Goal: Navigation & Orientation: Find specific page/section

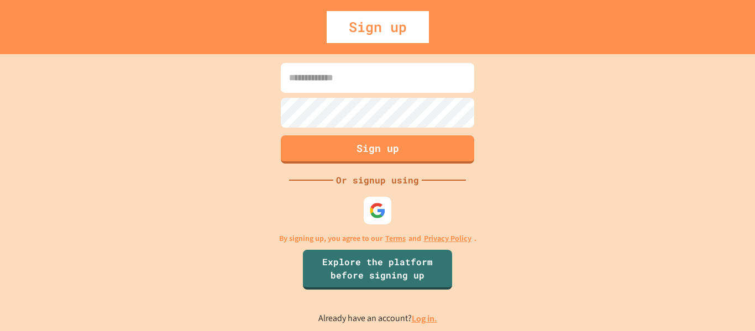
click at [425, 318] on link "Log in." at bounding box center [424, 319] width 25 height 12
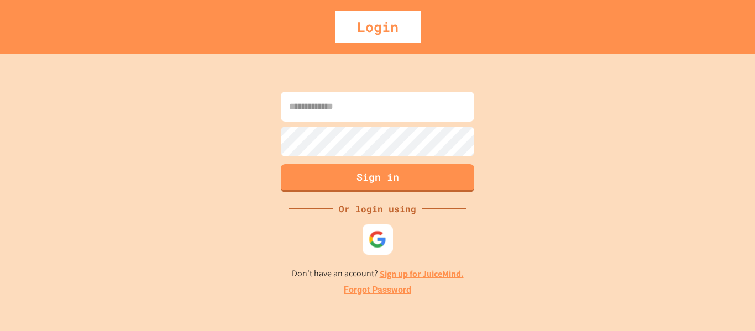
click at [387, 237] on div at bounding box center [377, 239] width 30 height 30
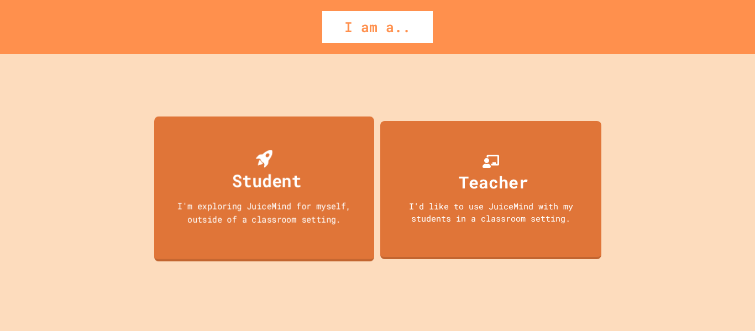
click at [235, 214] on div "I'm exploring JuiceMind for myself, outside of a classroom setting." at bounding box center [264, 212] width 198 height 26
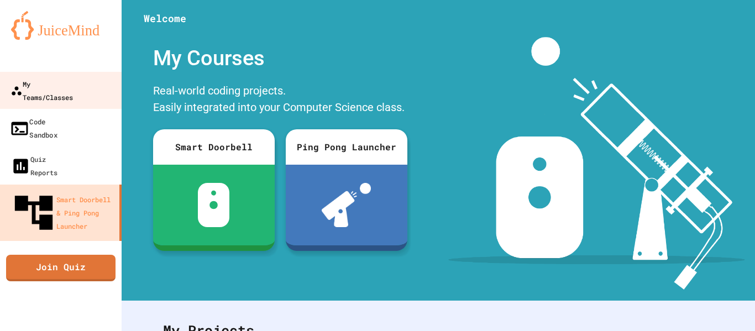
click at [65, 91] on link "My Teams/Classes" at bounding box center [60, 91] width 122 height 38
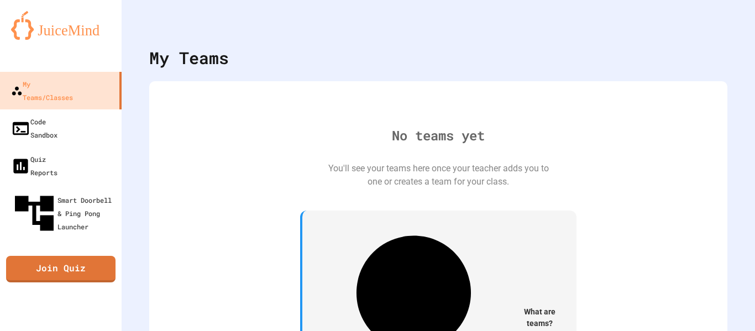
scroll to position [2, 0]
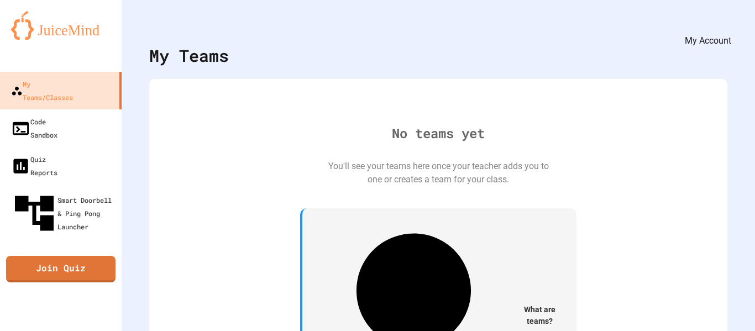
click at [724, 28] on icon "My Account" at bounding box center [729, 33] width 10 height 10
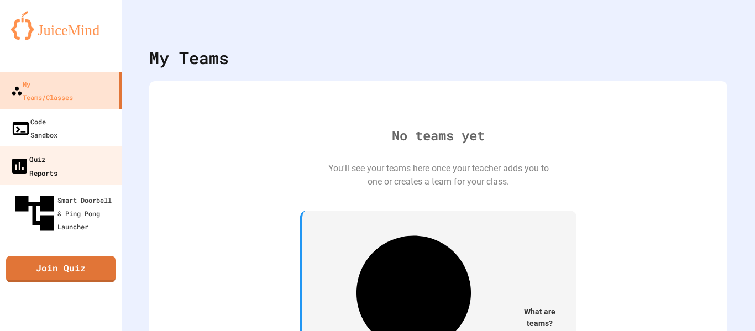
click at [57, 152] on div "Quiz Reports" at bounding box center [33, 165] width 48 height 27
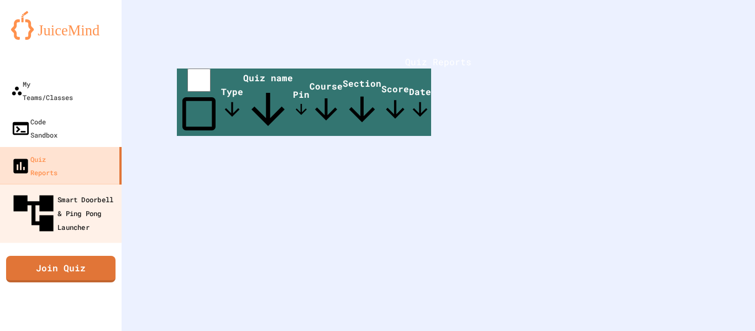
click at [80, 190] on div "Smart Doorbell & Ping Pong Launcher" at bounding box center [63, 214] width 109 height 48
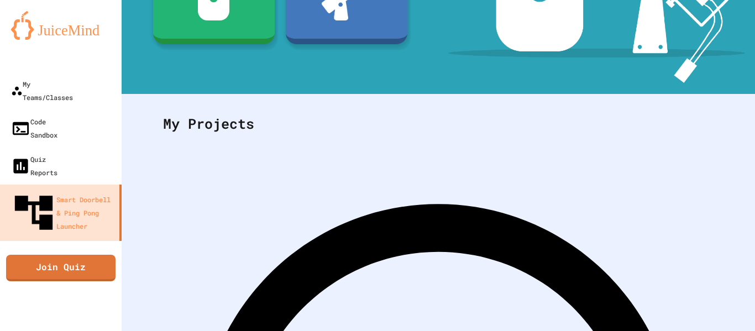
scroll to position [206, 0]
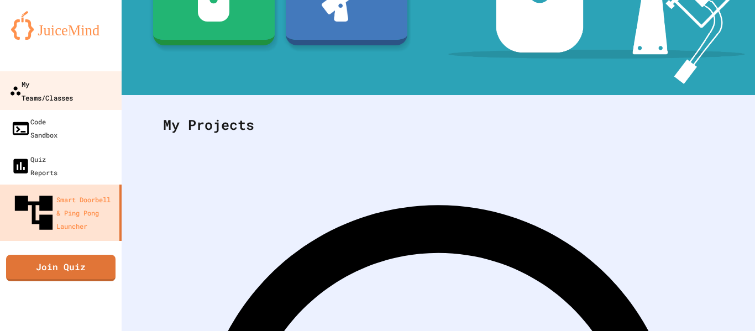
click at [69, 94] on link "My Teams/Classes" at bounding box center [60, 90] width 125 height 39
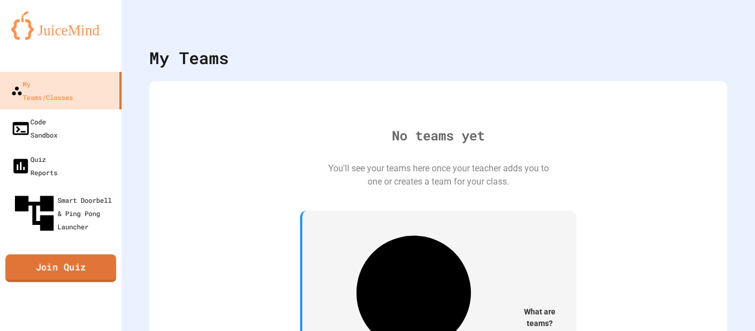
click at [85, 255] on link "Join Quiz" at bounding box center [61, 269] width 111 height 28
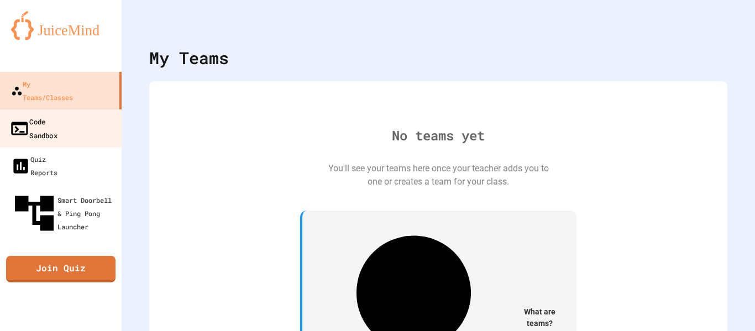
click at [67, 115] on link "Code Sandbox" at bounding box center [60, 128] width 125 height 39
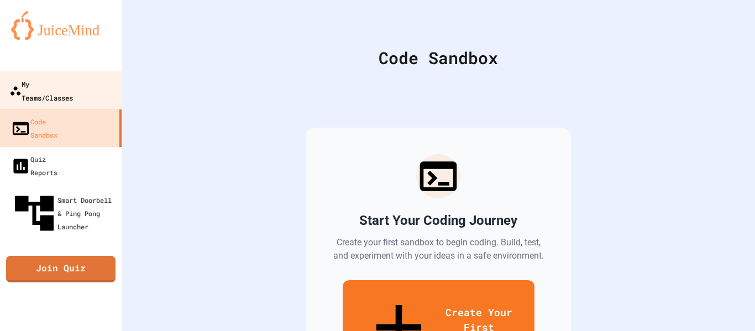
click at [83, 94] on link "My Teams/Classes" at bounding box center [60, 90] width 125 height 39
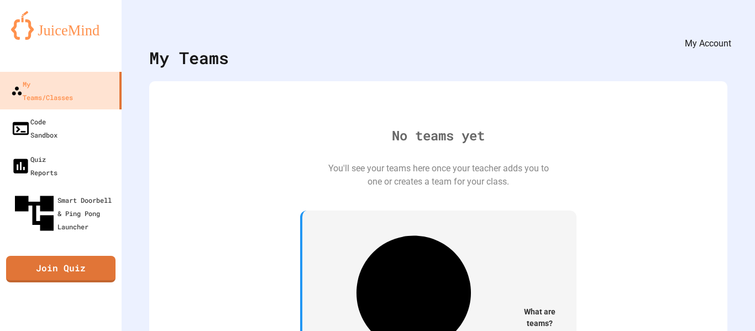
click at [722, 27] on icon "My Account" at bounding box center [722, 27] width 0 height 0
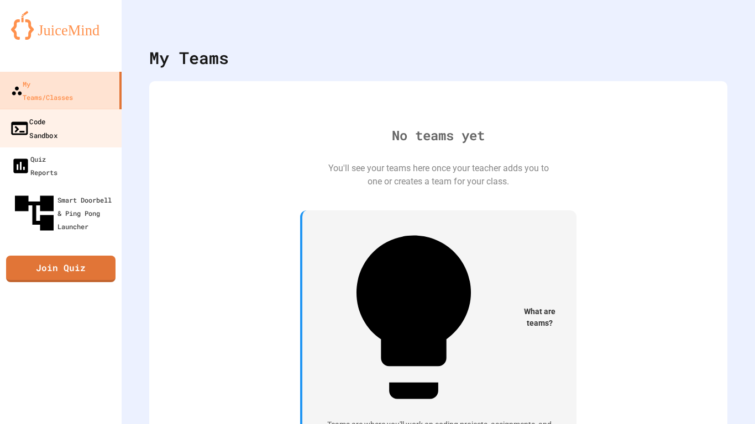
click at [57, 114] on div "Code Sandbox" at bounding box center [33, 127] width 48 height 27
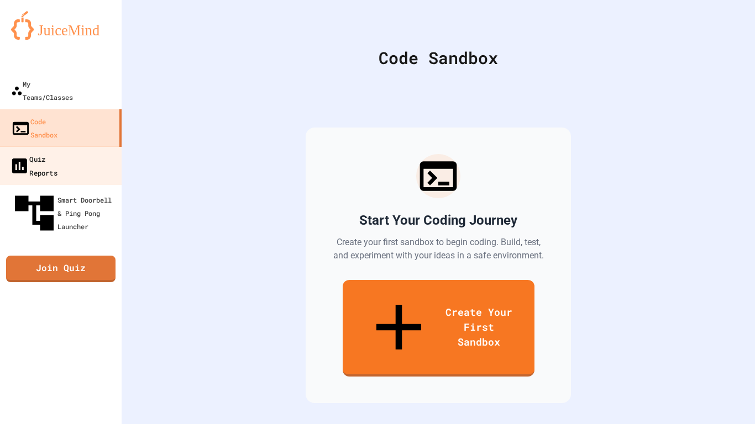
click at [79, 146] on link "Quiz Reports" at bounding box center [60, 165] width 125 height 39
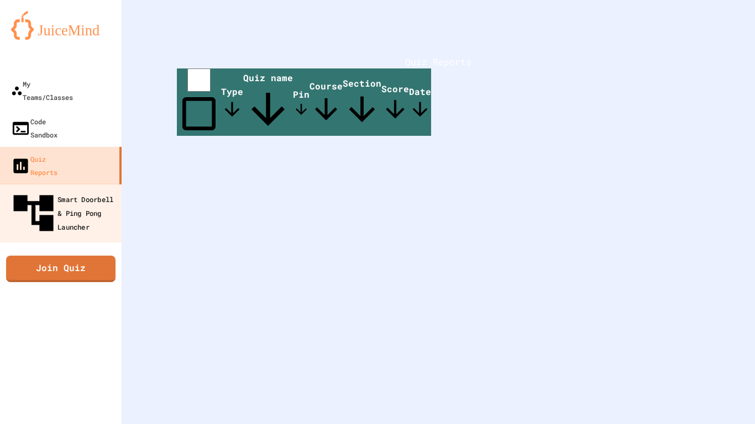
click at [96, 183] on link "Smart Doorbell & Ping Pong Launcher" at bounding box center [60, 212] width 125 height 59
